Goal: Transaction & Acquisition: Purchase product/service

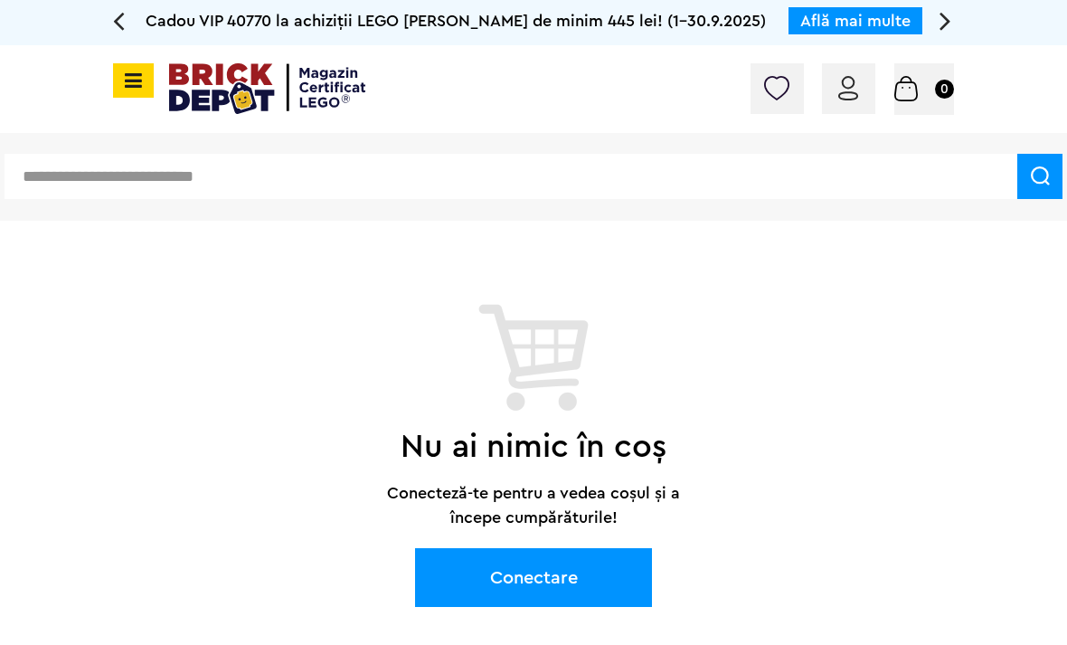
scroll to position [0, 3]
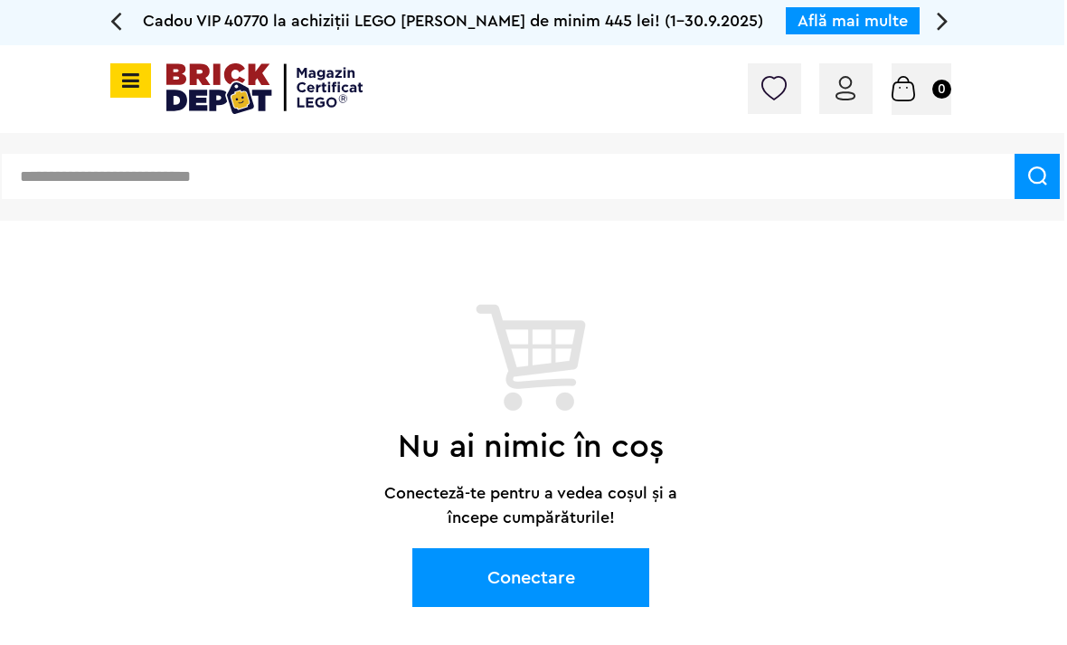
click at [850, 88] on img at bounding box center [846, 88] width 20 height 24
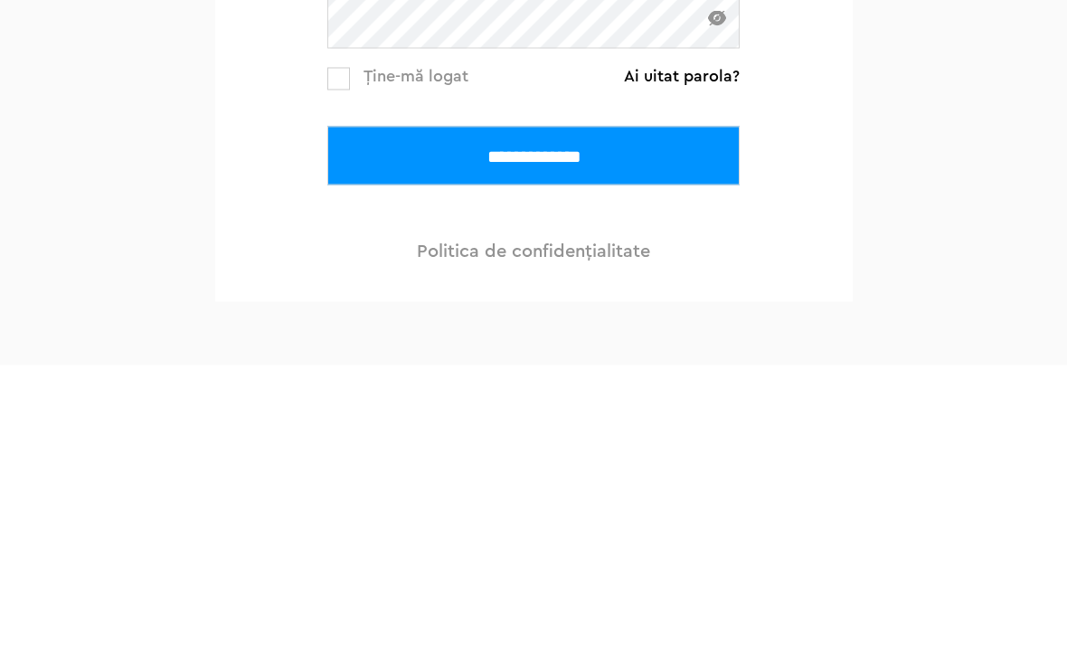
type input "**********"
click at [534, 435] on input "**********" at bounding box center [533, 435] width 412 height 59
click at [605, 423] on input "**********" at bounding box center [533, 435] width 412 height 59
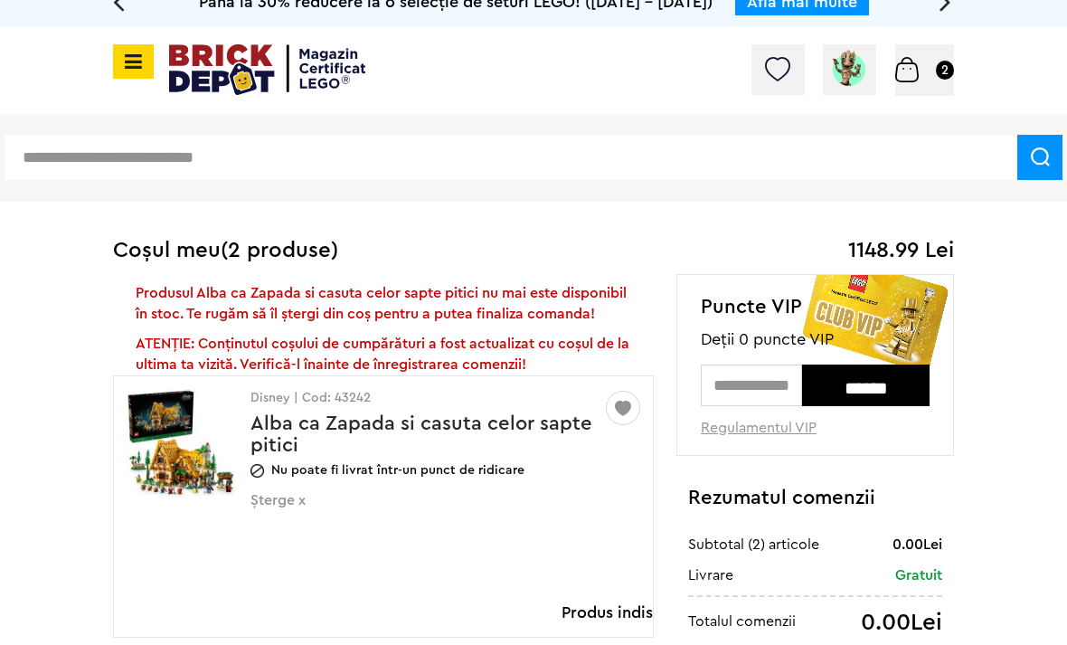
scroll to position [9, 0]
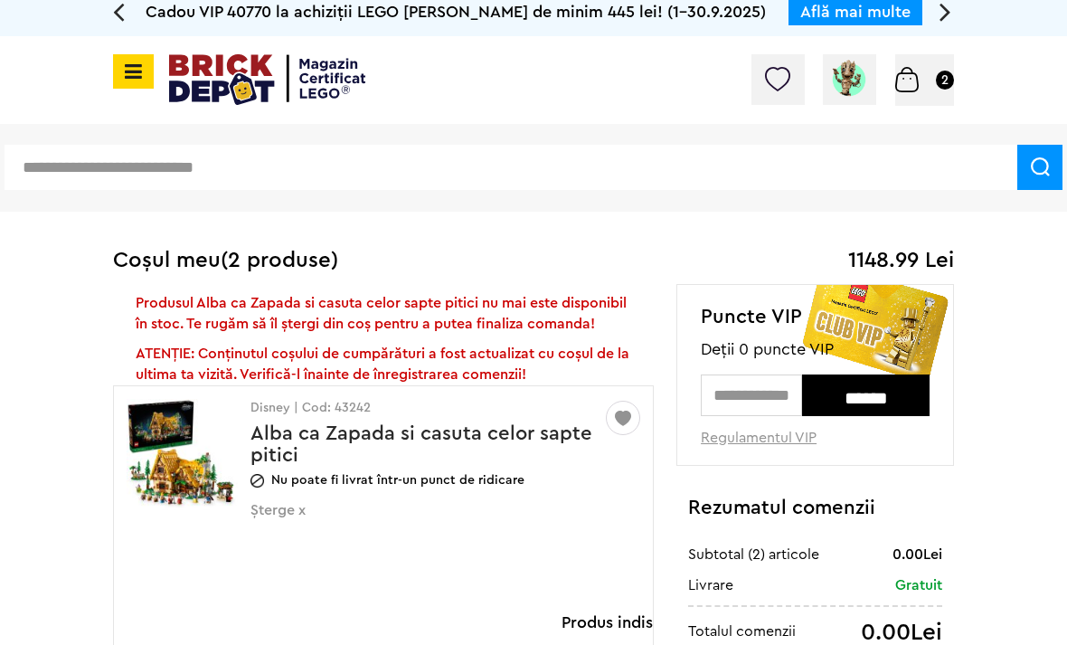
click at [168, 449] on img at bounding box center [182, 454] width 111 height 136
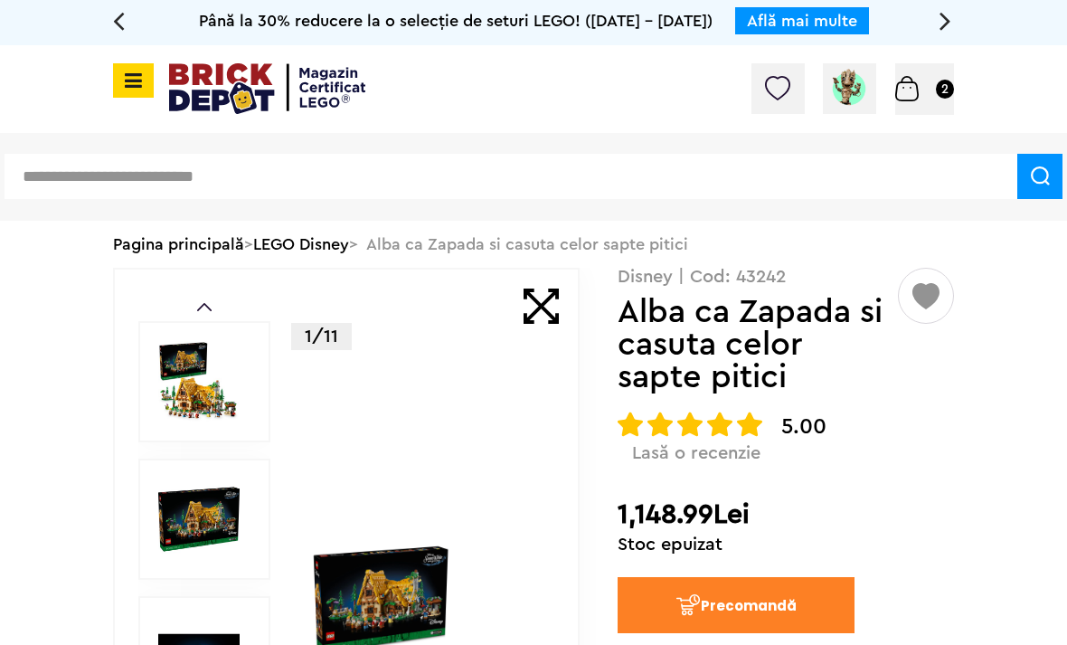
click at [927, 308] on img at bounding box center [925, 289] width 27 height 41
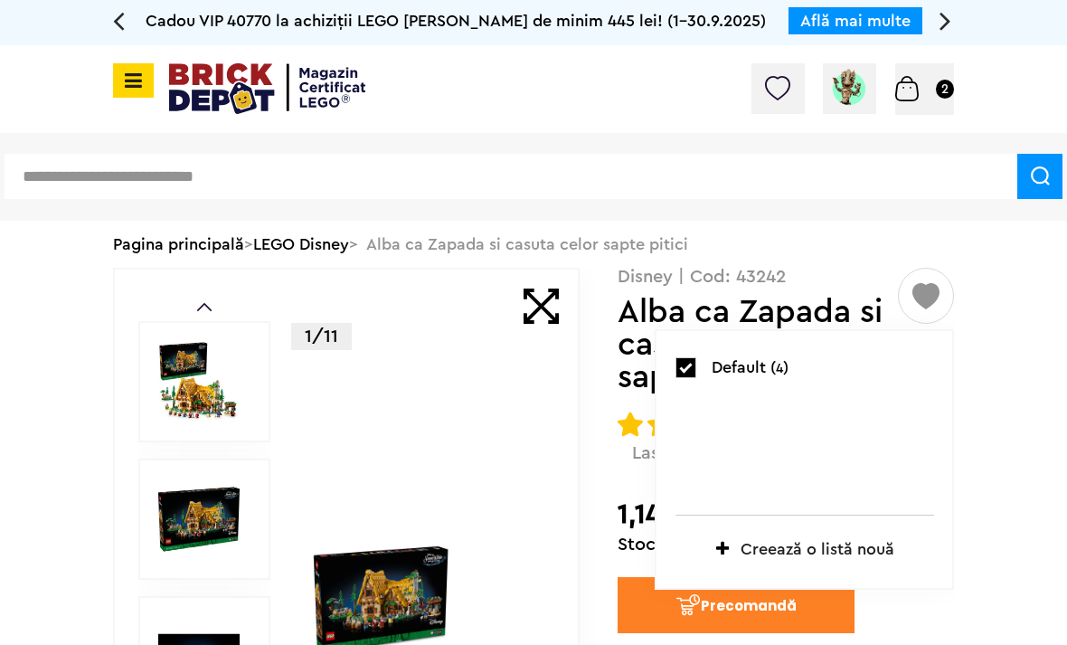
click at [860, 197] on input "text" at bounding box center [511, 176] width 1013 height 45
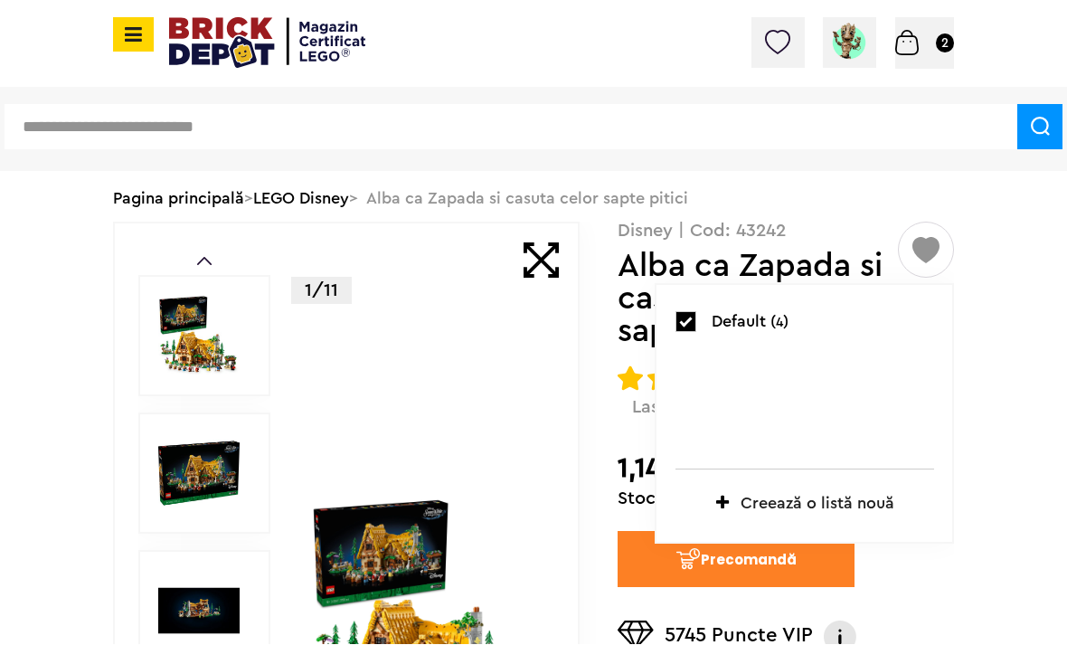
click at [918, 245] on img at bounding box center [925, 243] width 27 height 41
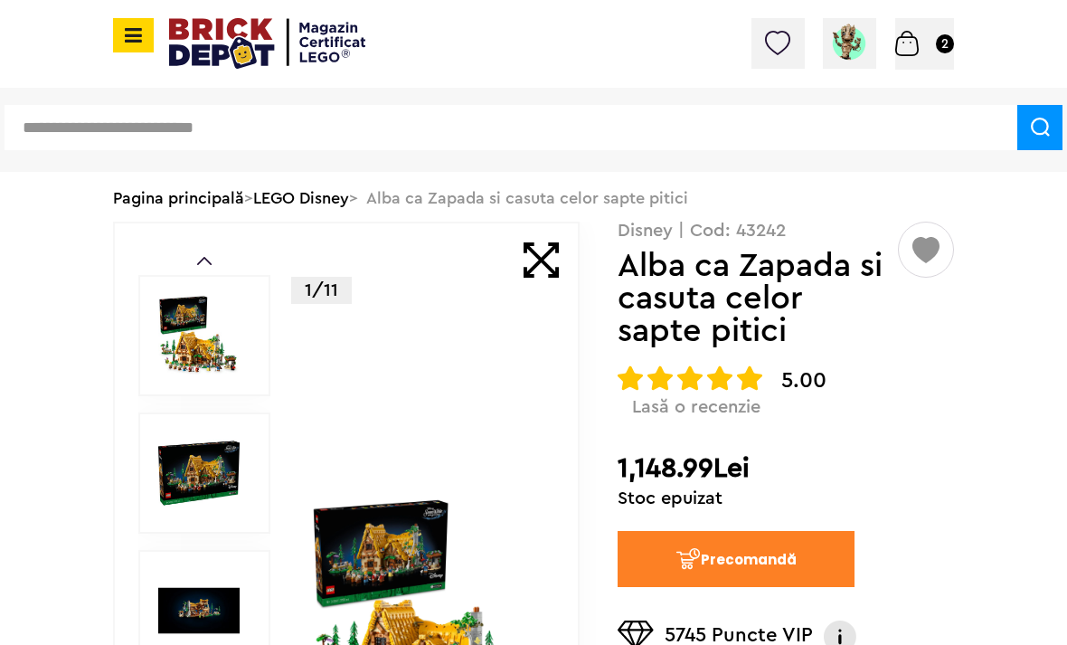
click at [882, 196] on div "Pagina principală > LEGO Disney > Alba ca Zapada si casuta celor sapte pitici" at bounding box center [533, 198] width 841 height 47
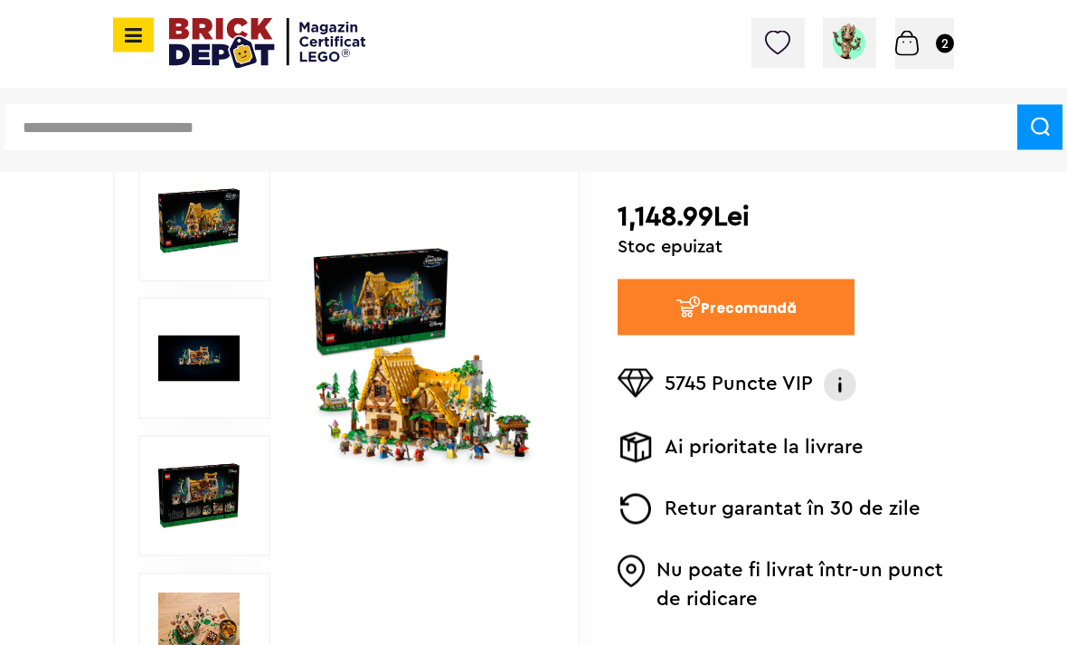
scroll to position [337, 0]
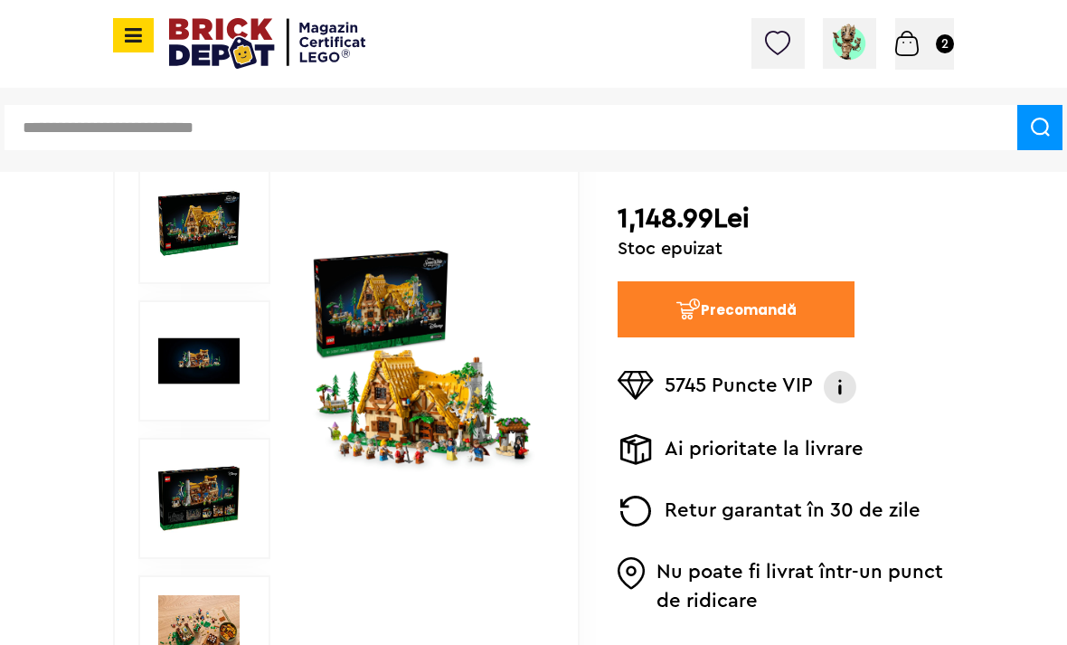
click at [740, 301] on button "Precomandă" at bounding box center [736, 309] width 237 height 56
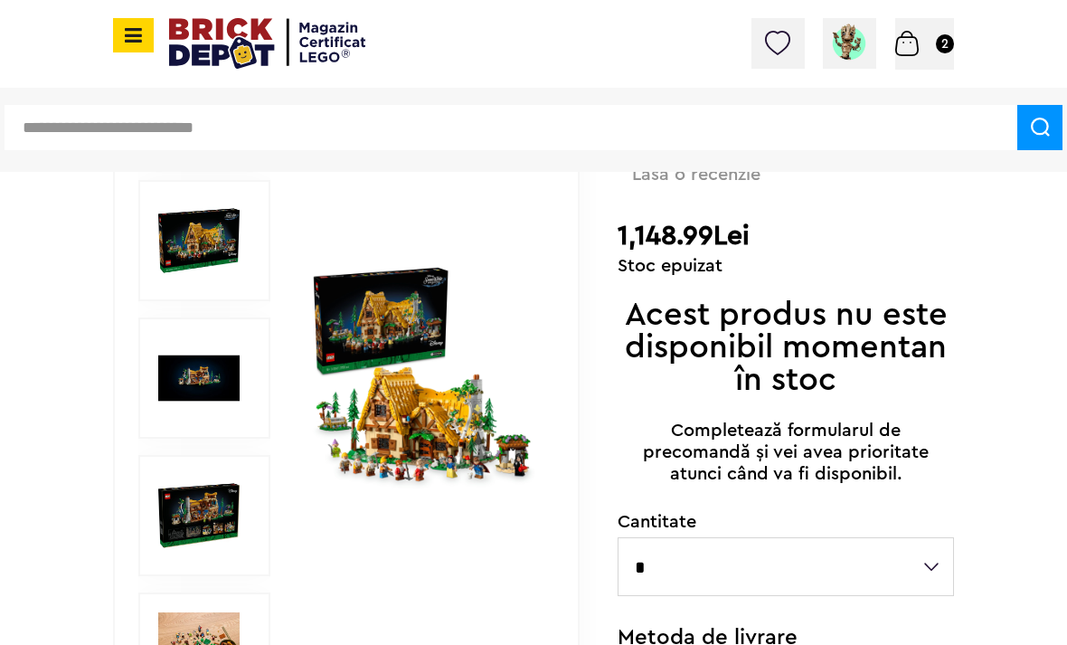
scroll to position [316, 0]
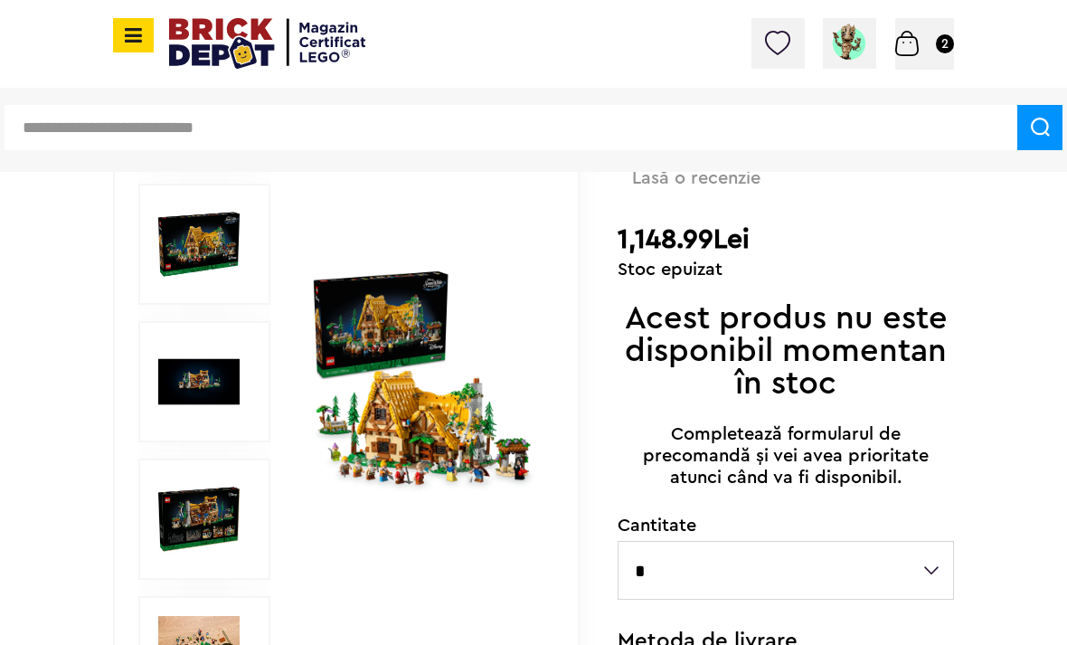
click at [752, 382] on h2 "Acest produs nu este disponibil momentan în stoc" at bounding box center [786, 351] width 336 height 98
click at [784, 352] on h2 "Acest produs nu este disponibil momentan în stoc" at bounding box center [786, 351] width 336 height 98
click at [785, 361] on h2 "Acest produs nu este disponibil momentan în stoc" at bounding box center [786, 351] width 336 height 98
click at [775, 349] on h2 "Acest produs nu este disponibil momentan în stoc" at bounding box center [786, 351] width 336 height 98
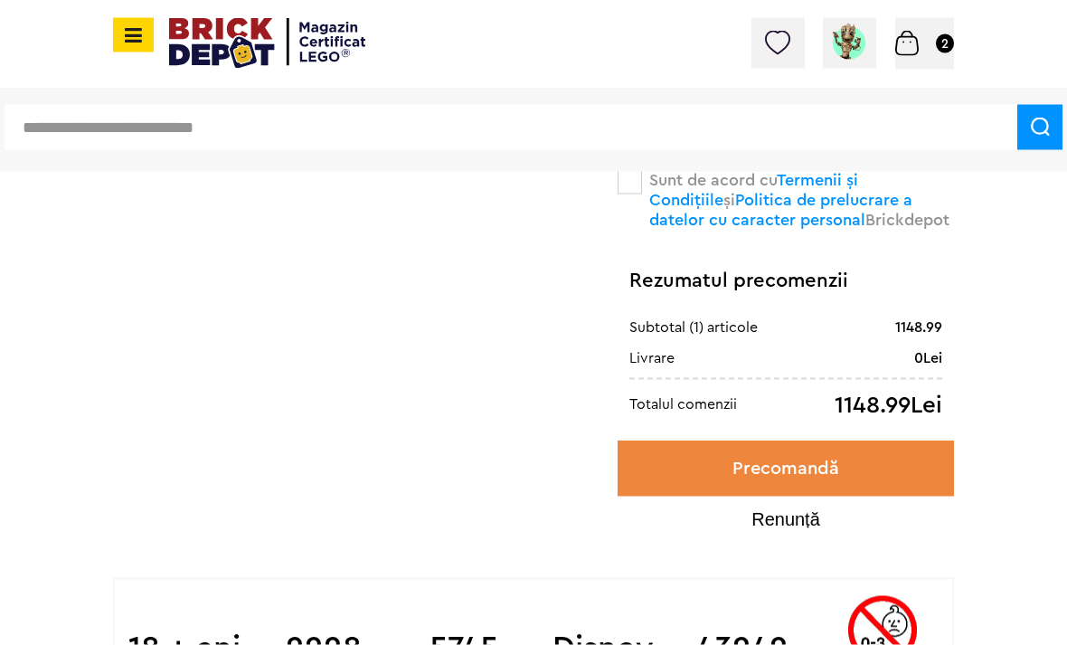
scroll to position [1876, 0]
click at [786, 525] on button "Renunță" at bounding box center [786, 518] width 336 height 18
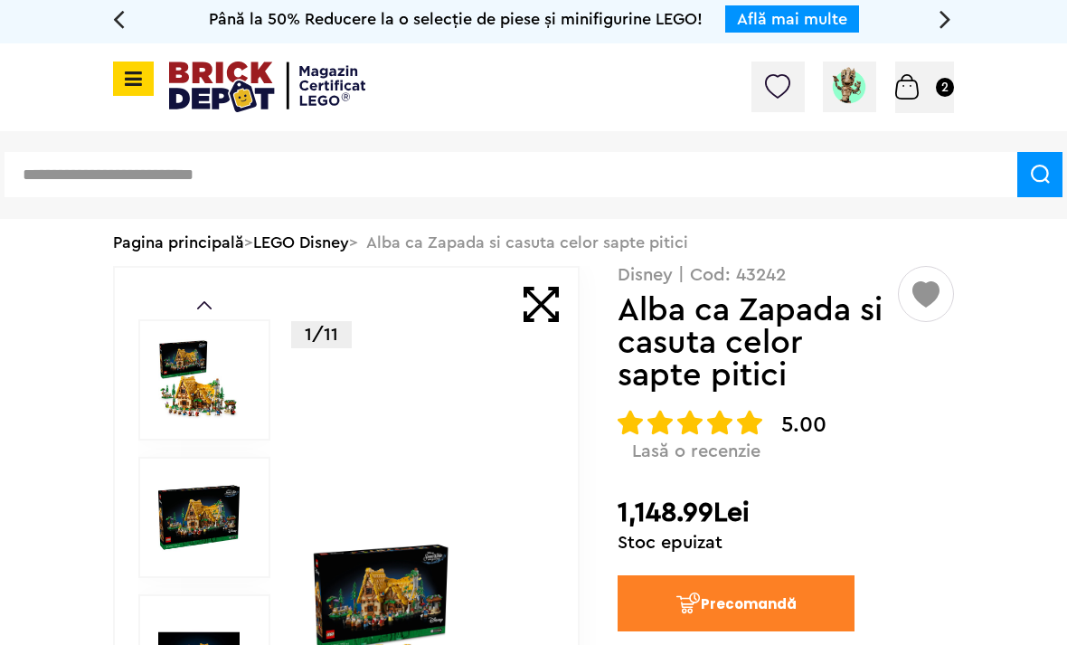
scroll to position [0, 0]
